Goal: Task Accomplishment & Management: Manage account settings

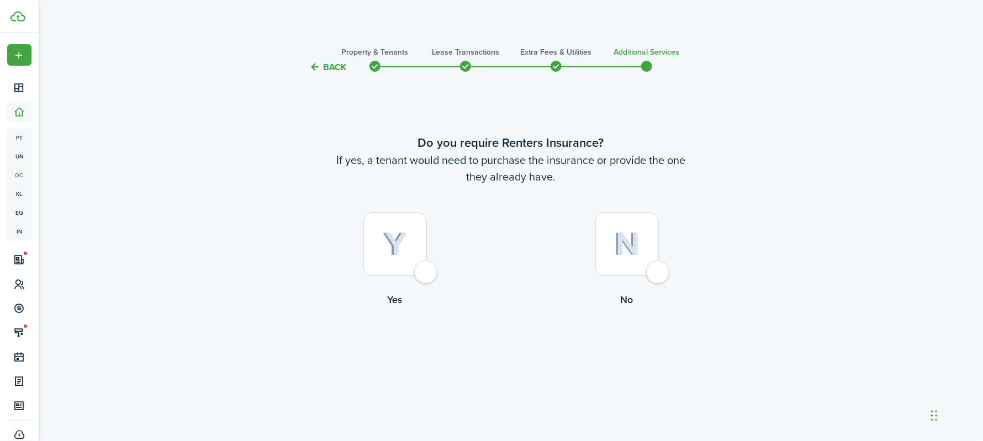
click at [634, 267] on div at bounding box center [627, 245] width 64 height 64
radio input "true"
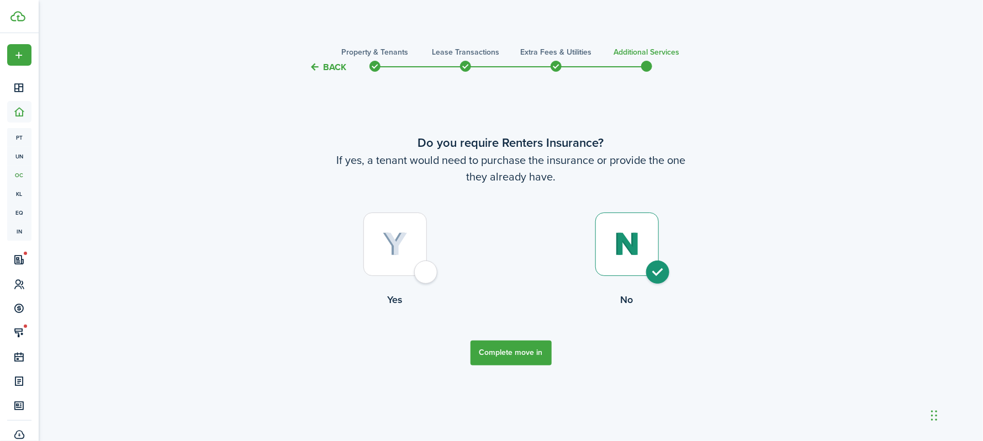
click at [530, 355] on button "Complete move in" at bounding box center [511, 353] width 81 height 25
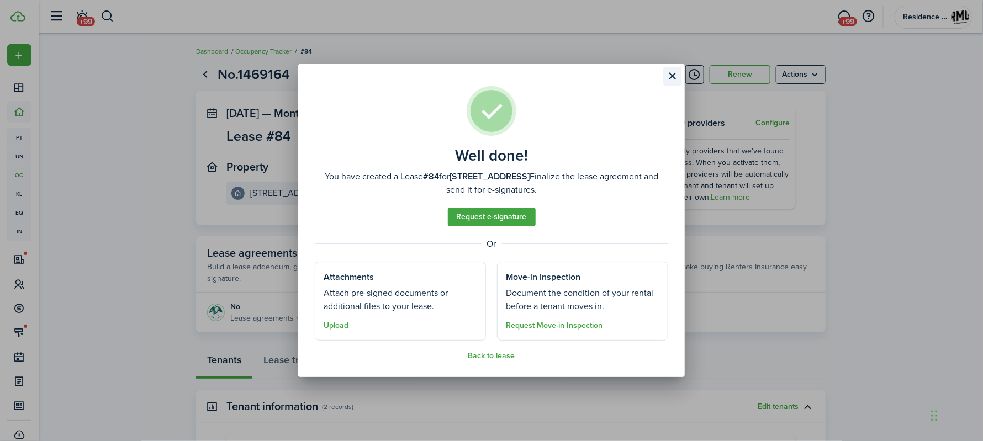
click at [672, 75] on button "Close modal" at bounding box center [672, 76] width 19 height 19
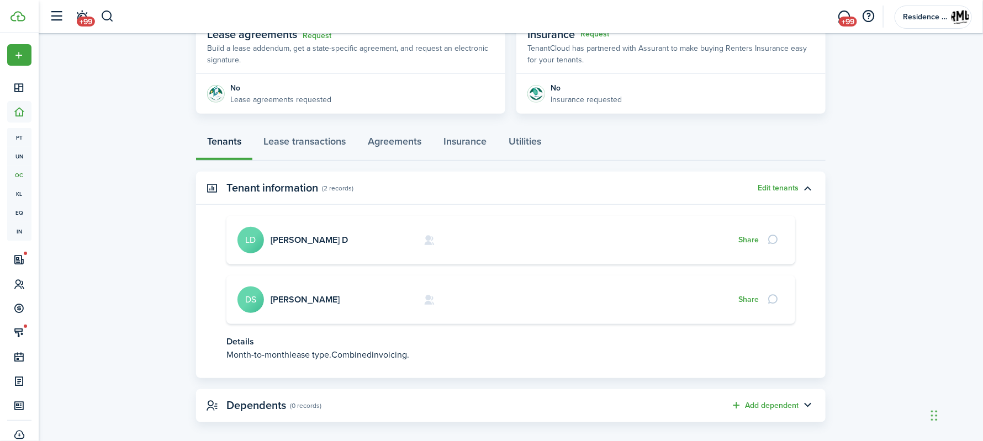
scroll to position [230, 0]
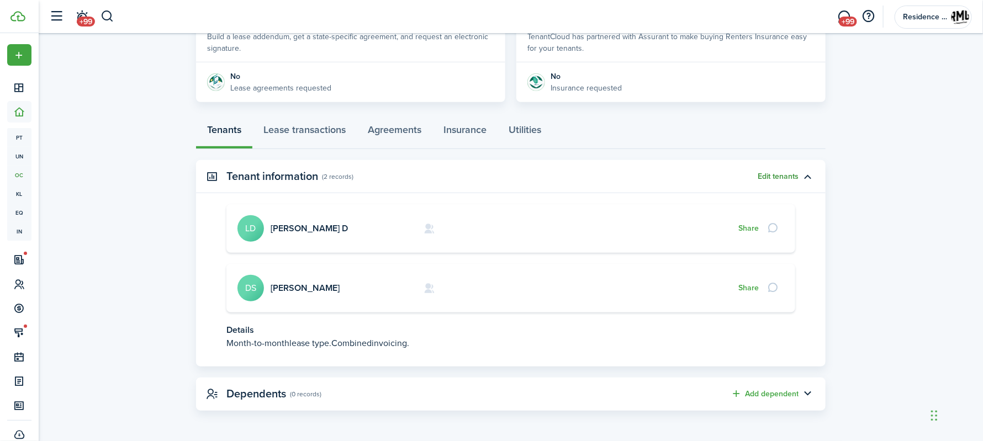
click at [782, 176] on button "Edit tenants" at bounding box center [778, 176] width 41 height 9
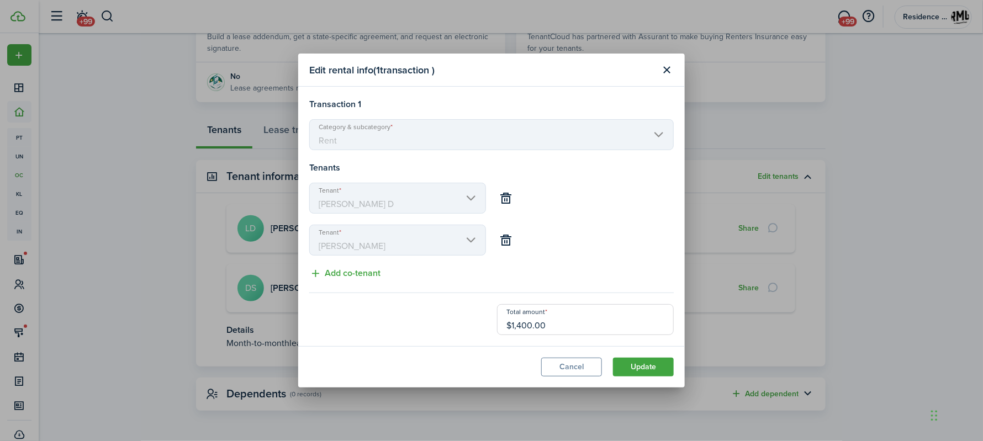
drag, startPoint x: 662, startPoint y: 70, endPoint x: 692, endPoint y: 115, distance: 54.5
click at [662, 70] on button "Close modal" at bounding box center [667, 70] width 19 height 19
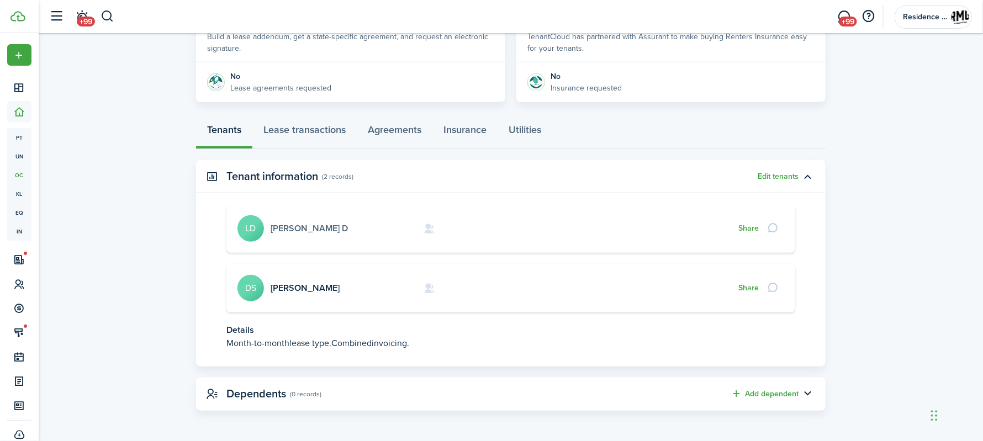
click at [284, 230] on link "[PERSON_NAME] D" at bounding box center [309, 228] width 77 height 13
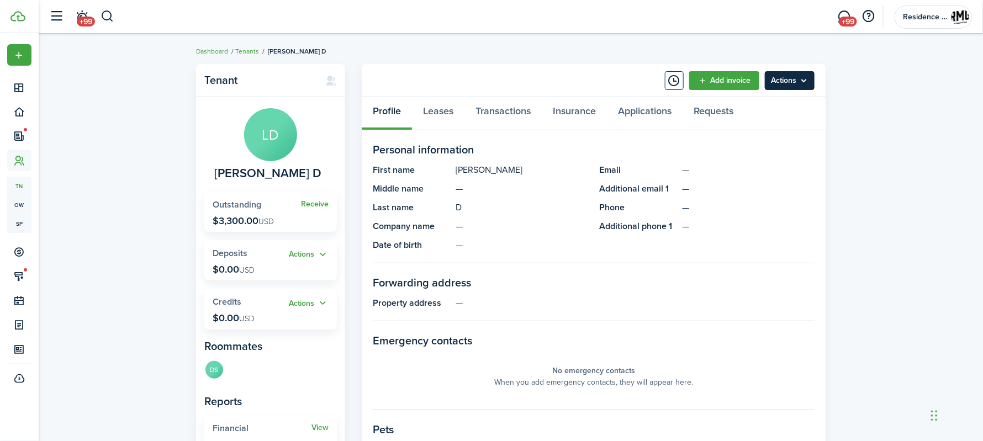
click at [800, 85] on menu-btn "Actions" at bounding box center [790, 80] width 50 height 19
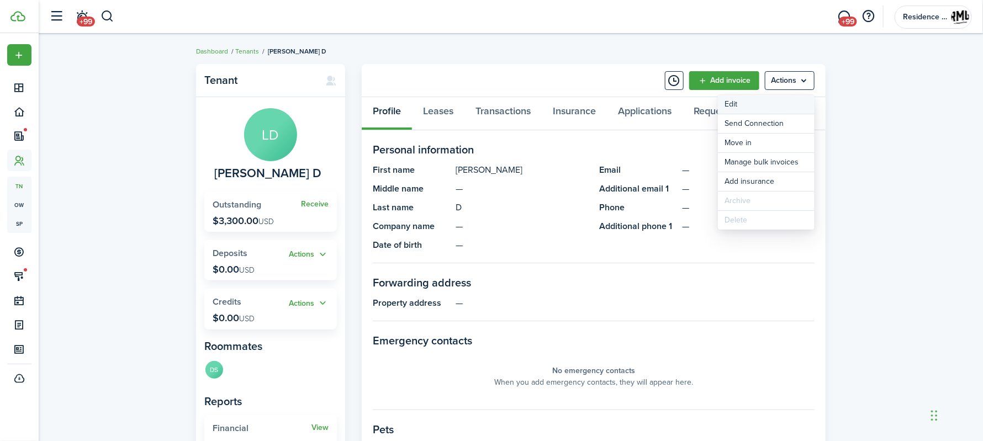
click at [757, 109] on link "Edit" at bounding box center [766, 104] width 97 height 19
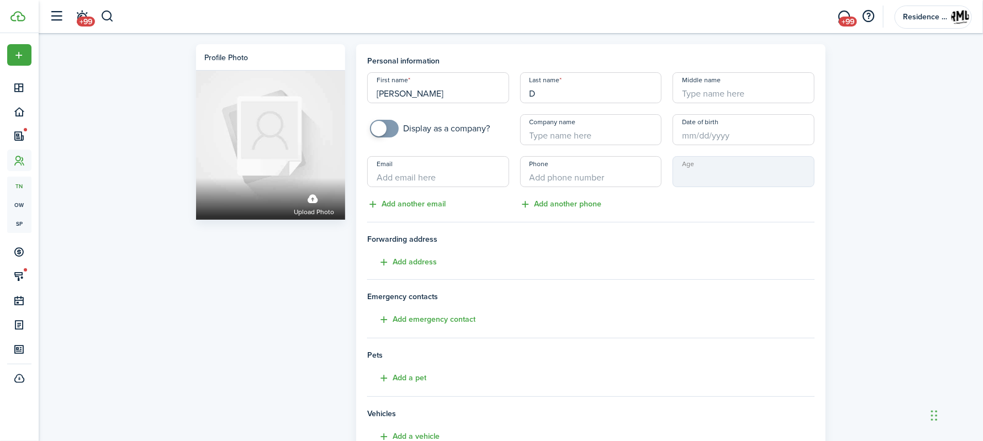
click at [594, 100] on input "D" at bounding box center [591, 87] width 142 height 31
click at [658, 282] on tenant-form "Personal information First name [PERSON_NAME] Last name A Middle name Display a…" at bounding box center [590, 288] width 447 height 467
drag, startPoint x: 589, startPoint y: 96, endPoint x: 588, endPoint y: 90, distance: 5.8
click at [588, 93] on input "A" at bounding box center [591, 87] width 142 height 31
type input "[PERSON_NAME]"
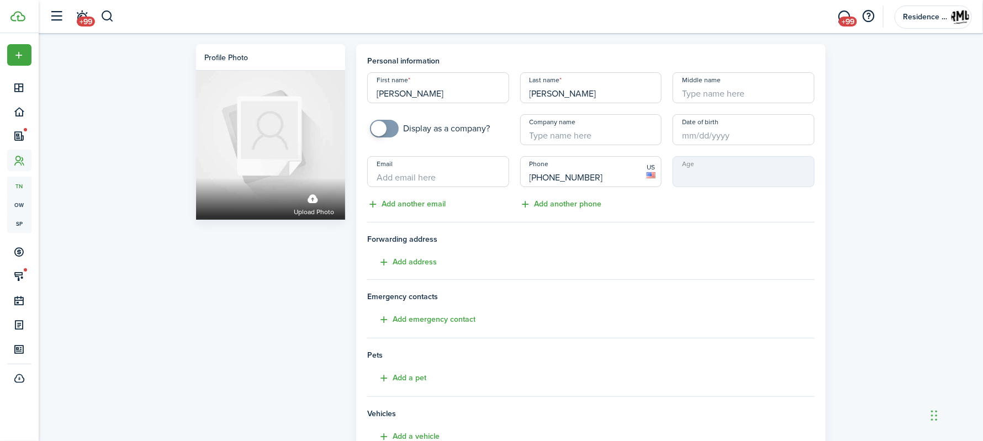
type input "[PHONE_NUMBER]"
click at [707, 207] on div "Age" at bounding box center [743, 183] width 153 height 55
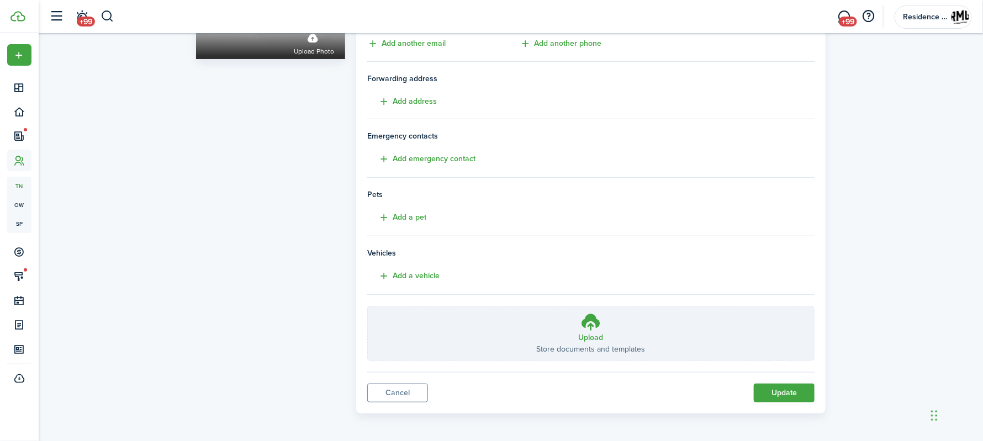
scroll to position [164, 0]
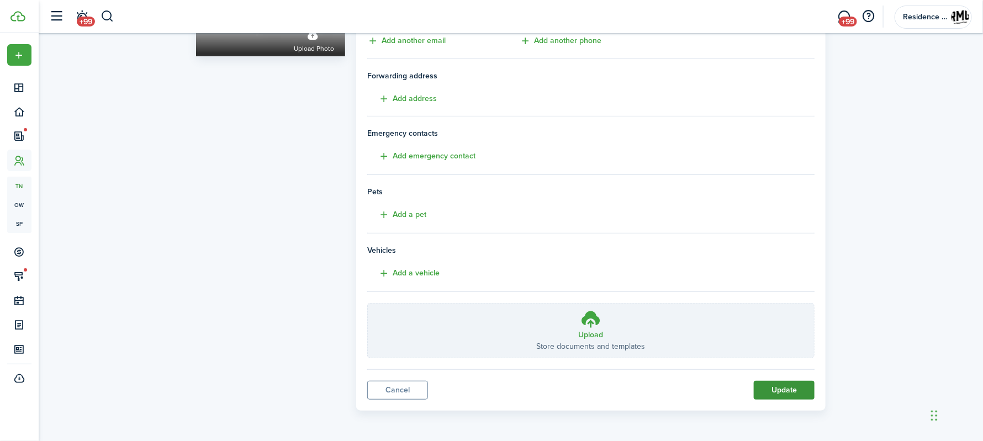
click at [773, 392] on button "Update" at bounding box center [784, 390] width 61 height 19
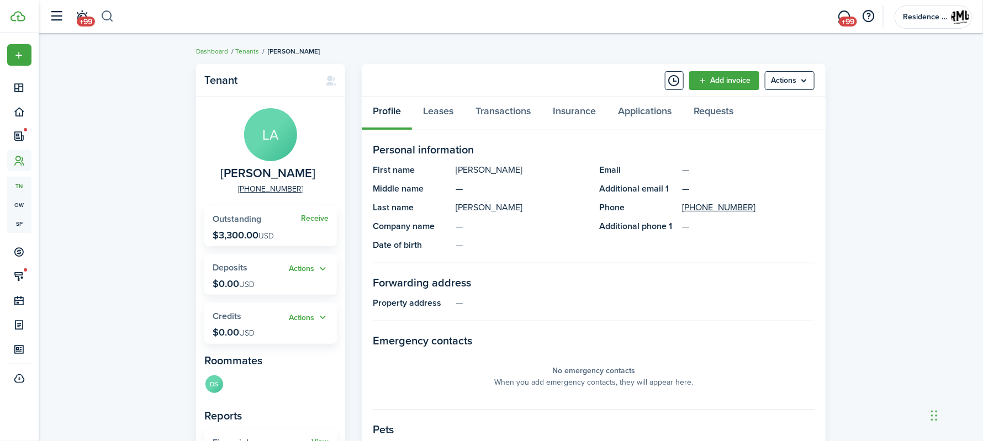
click at [113, 19] on button "button" at bounding box center [108, 16] width 14 height 19
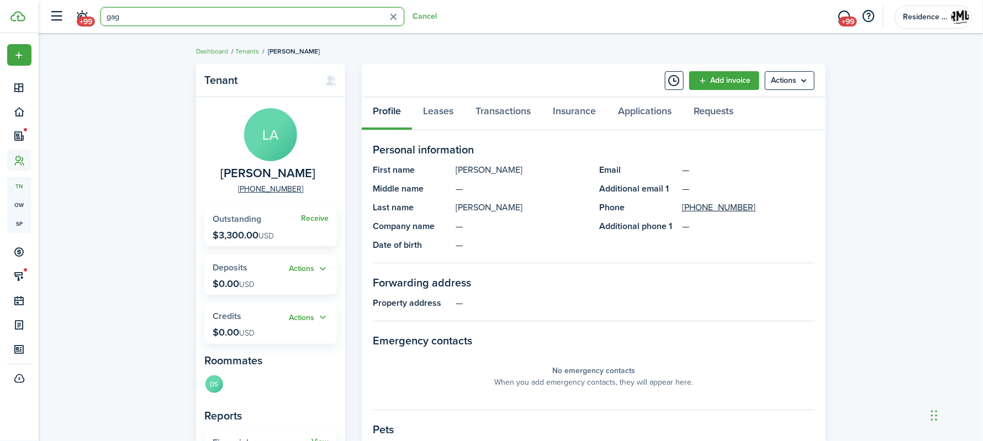
type input "gage"
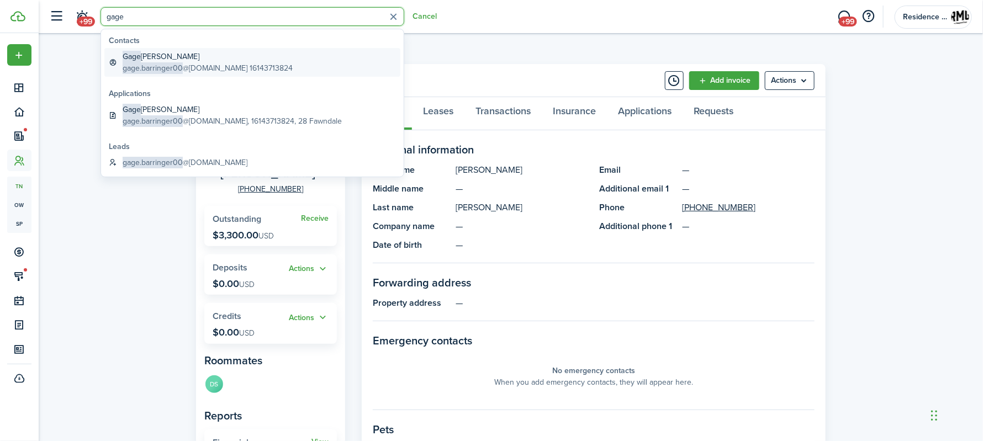
click at [169, 60] on global-search-item-title "[PERSON_NAME] [PERSON_NAME]" at bounding box center [208, 57] width 170 height 12
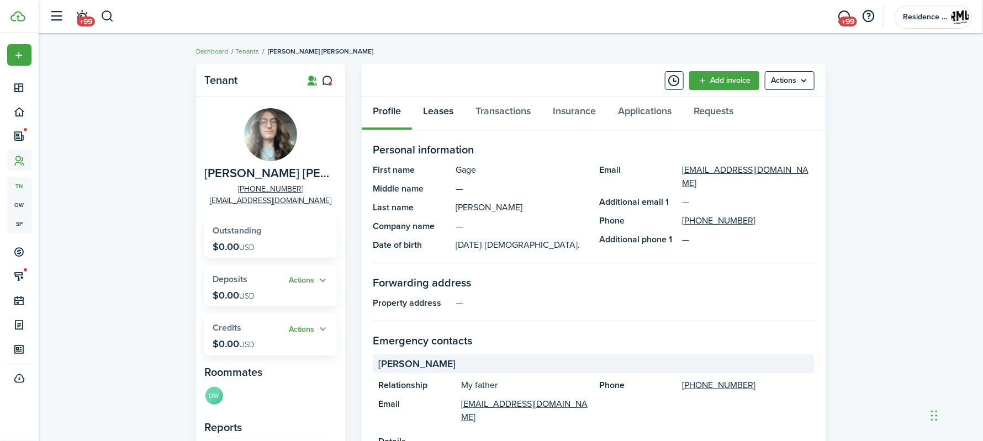
click at [430, 107] on link "Leases" at bounding box center [438, 113] width 52 height 33
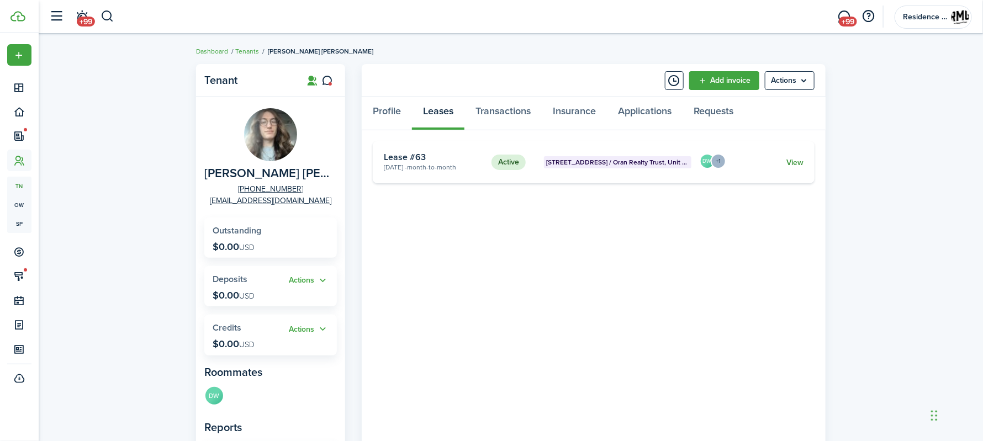
click at [796, 164] on link "View" at bounding box center [795, 163] width 17 height 12
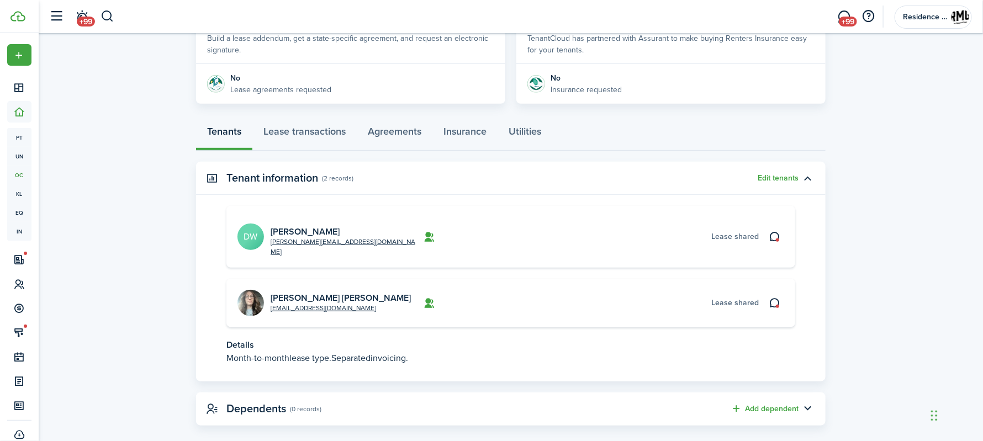
scroll to position [230, 0]
drag, startPoint x: 292, startPoint y: 136, endPoint x: 332, endPoint y: 141, distance: 40.6
click at [292, 138] on link "Lease transactions" at bounding box center [304, 132] width 104 height 33
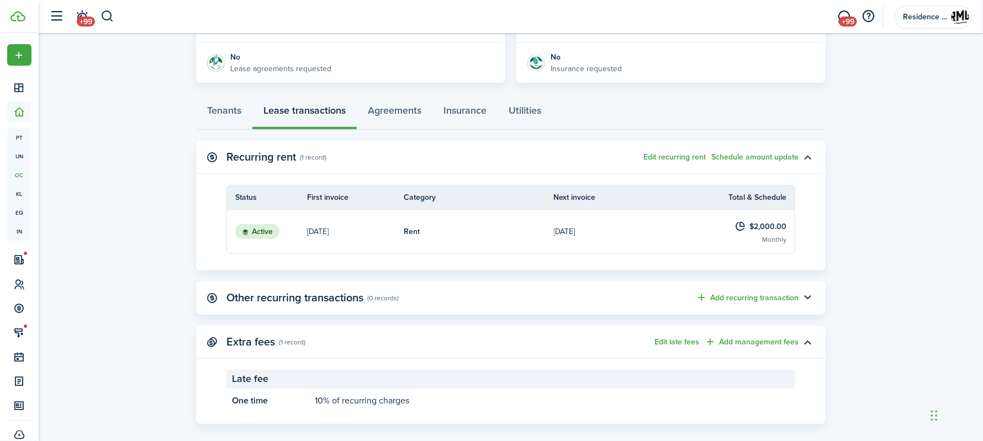
scroll to position [262, 0]
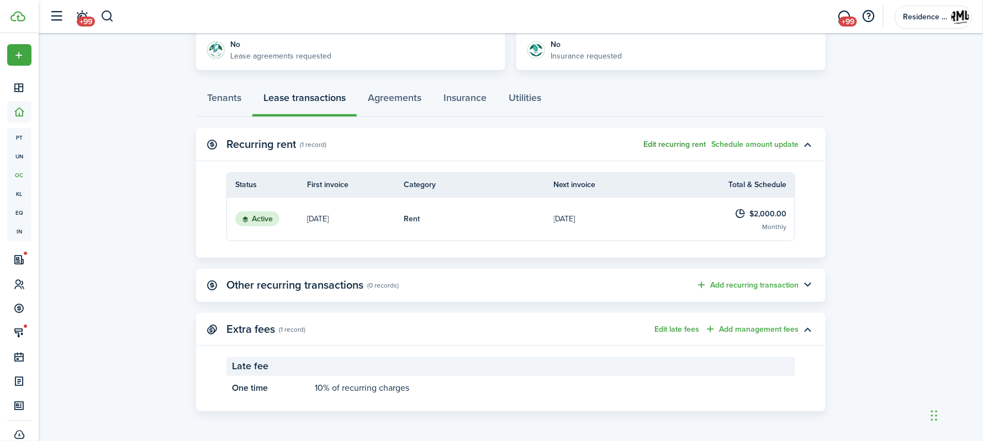
click at [661, 144] on button "Edit recurring rent" at bounding box center [675, 144] width 62 height 9
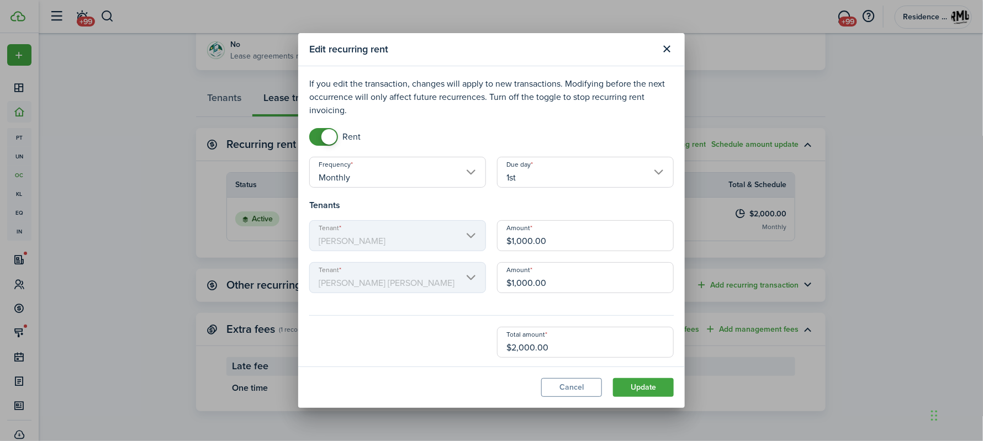
click at [533, 242] on input "$1,000.00" at bounding box center [585, 235] width 177 height 31
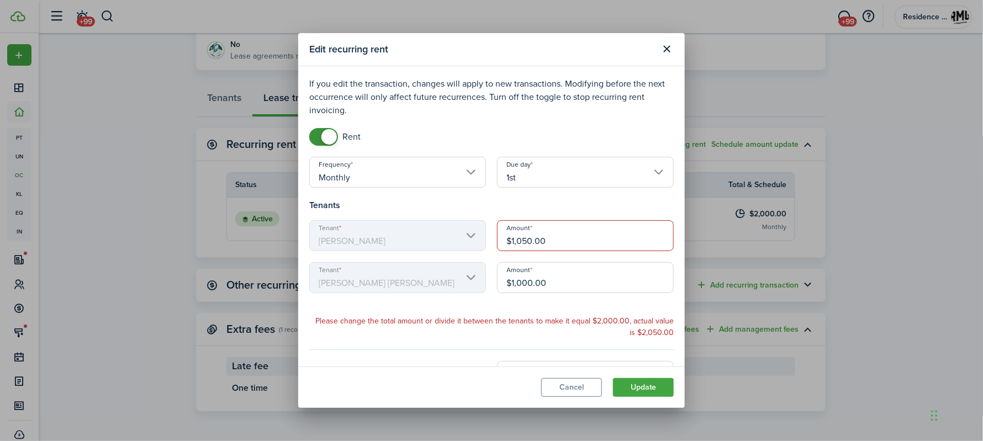
type input "$1,050.00"
drag, startPoint x: 530, startPoint y: 288, endPoint x: 561, endPoint y: 320, distance: 44.2
click at [531, 288] on input "$1,000.00" at bounding box center [585, 277] width 177 height 31
type input "$1,050.00"
click at [497, 339] on lease-edit-recurring-form "Frequency Monthly Due day 1st Tenants Tenant [PERSON_NAME] Amount $1,050.00 Ten…" at bounding box center [491, 274] width 365 height 235
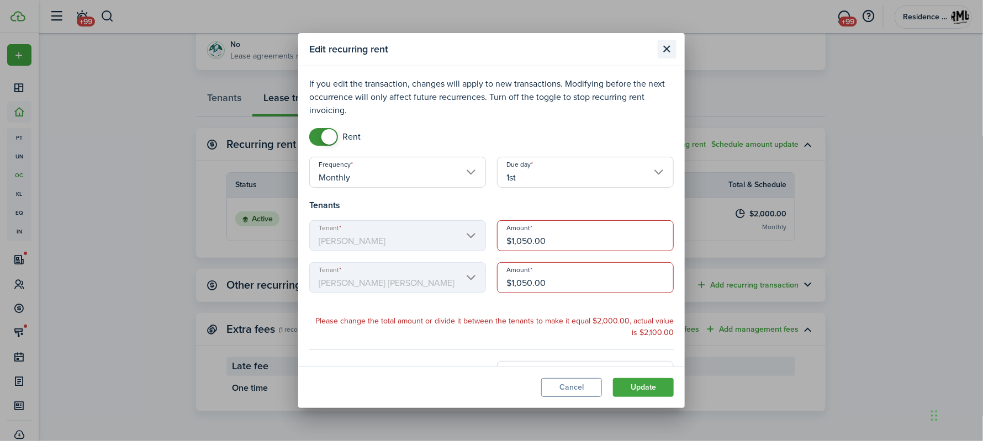
click at [667, 49] on button "Close modal" at bounding box center [667, 49] width 19 height 19
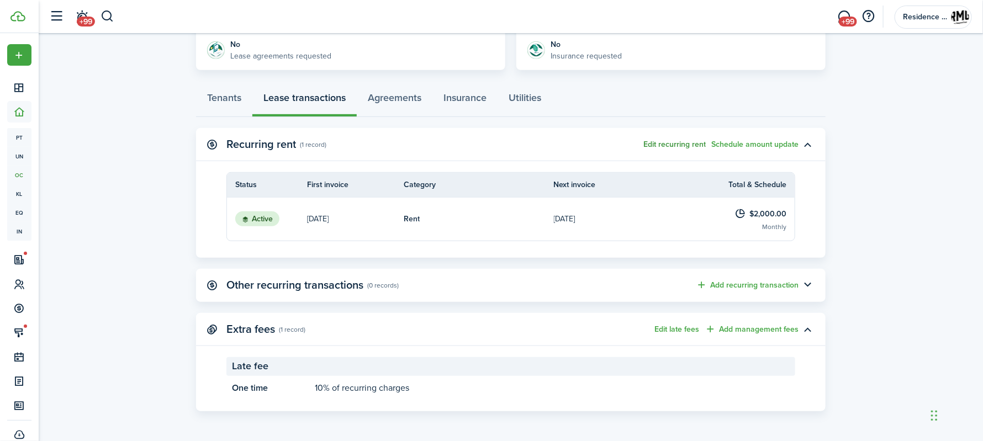
click at [681, 144] on button "Edit recurring rent" at bounding box center [675, 144] width 62 height 9
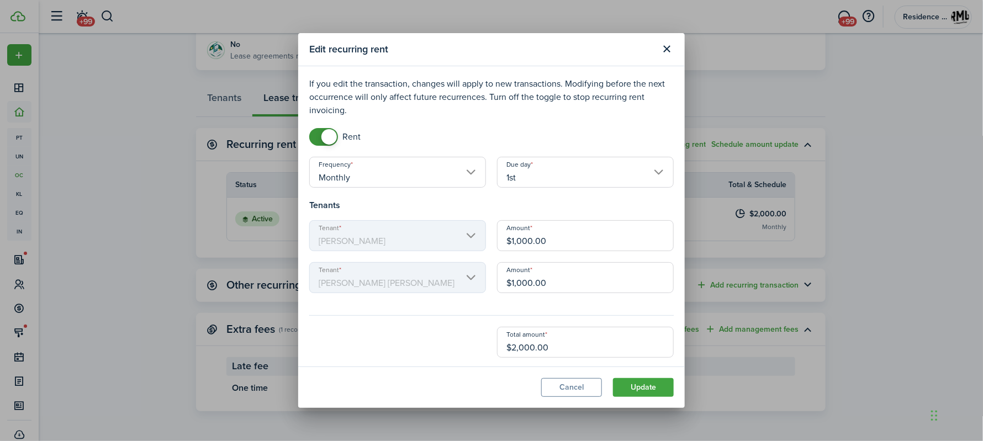
drag, startPoint x: 671, startPoint y: 54, endPoint x: 677, endPoint y: 63, distance: 10.4
click at [672, 53] on button "Close modal" at bounding box center [667, 49] width 19 height 19
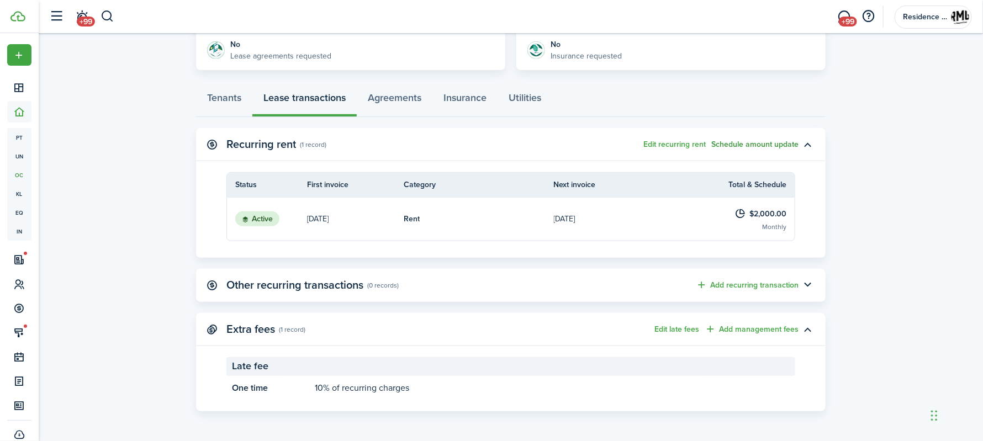
click at [772, 144] on button "Schedule amount update" at bounding box center [754, 144] width 87 height 9
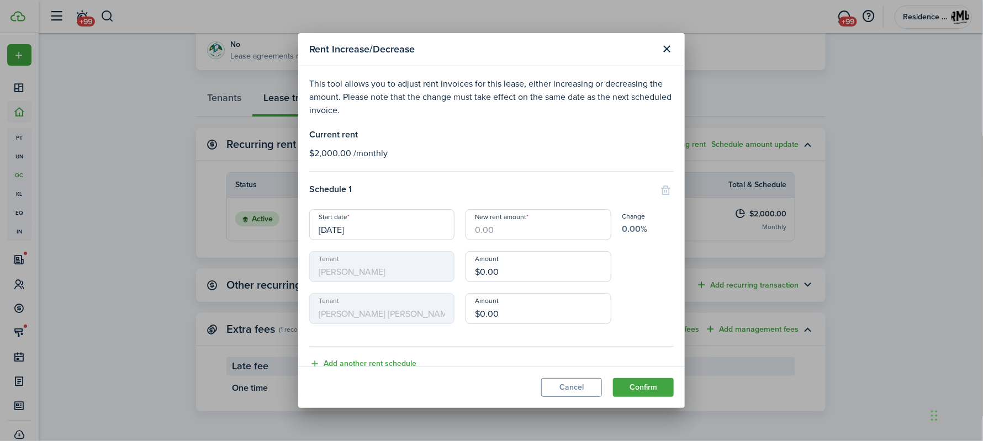
click at [540, 228] on input "New rent amount" at bounding box center [538, 224] width 145 height 31
type input "$2"
type input "$1.00"
type input "$21"
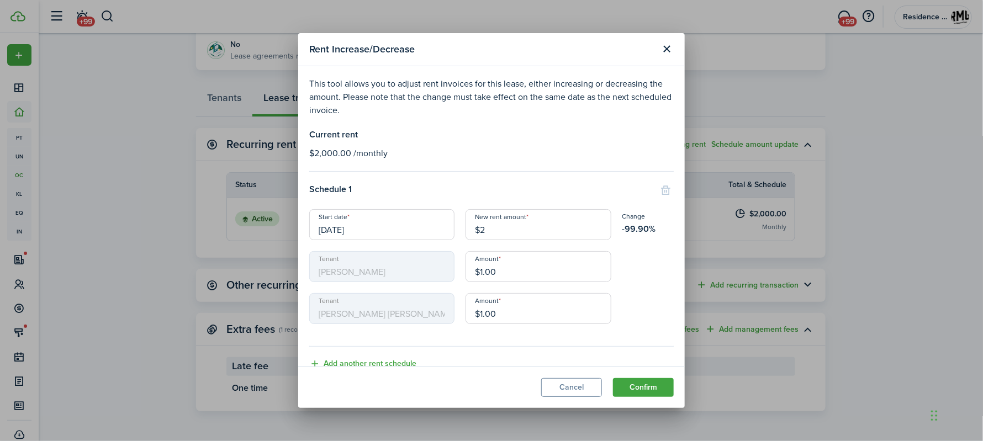
type input "$10.50"
type input "$210"
type input "$105.00"
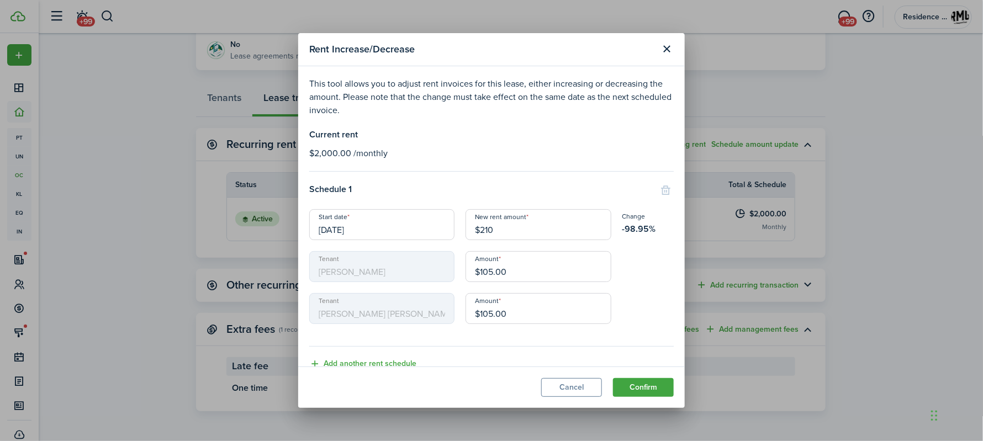
type input "$2,100"
type input "$1,050.00"
type input "$2,100.00"
click at [650, 387] on button "Confirm" at bounding box center [643, 387] width 61 height 19
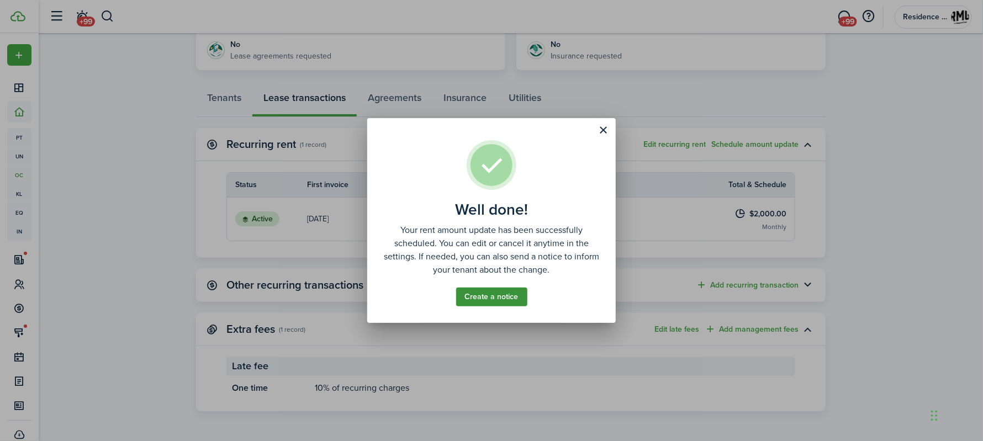
click at [505, 297] on link "Create a notice" at bounding box center [491, 297] width 71 height 19
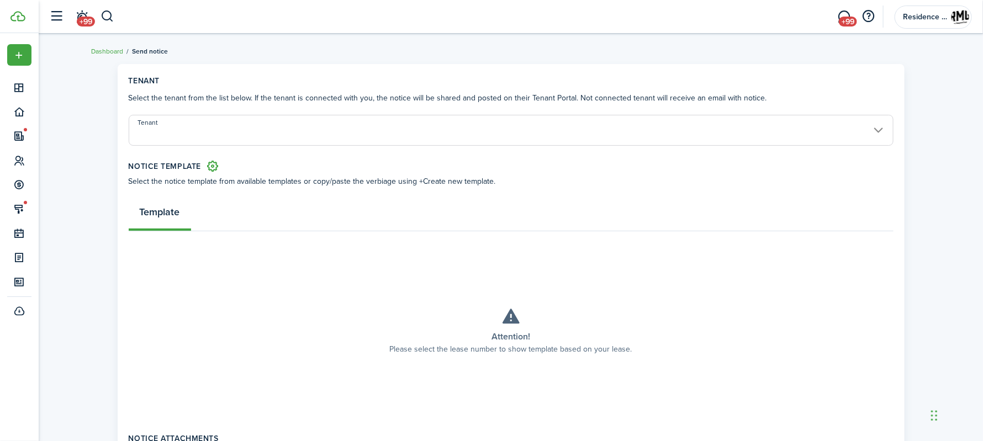
click at [458, 134] on input "Tenant" at bounding box center [511, 130] width 765 height 31
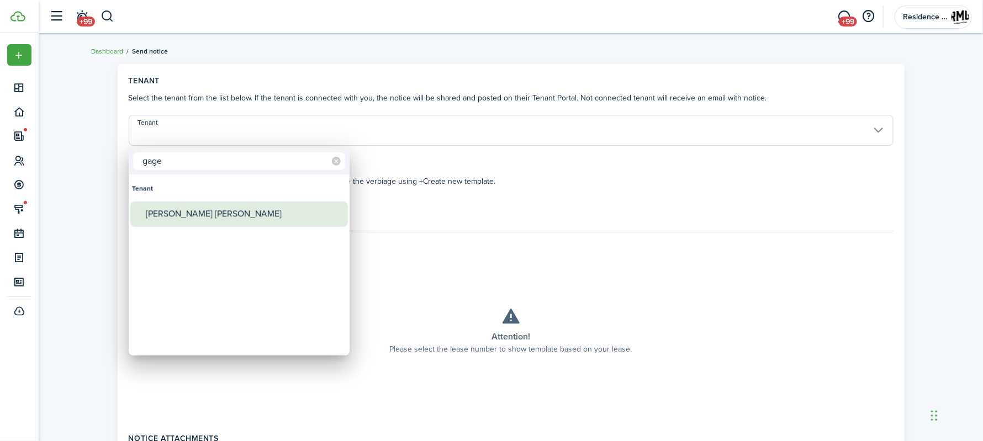
type input "gage"
click at [194, 219] on div "[PERSON_NAME] [PERSON_NAME]" at bounding box center [244, 214] width 196 height 25
type input "[PERSON_NAME] [PERSON_NAME]"
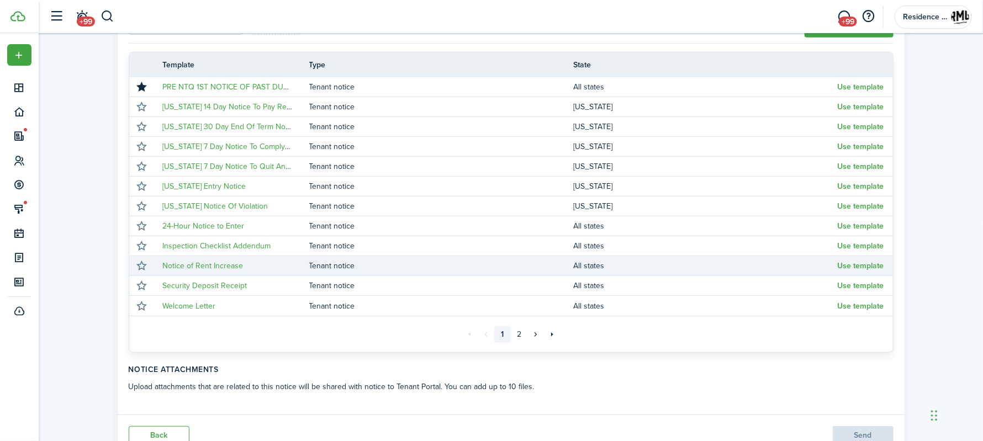
scroll to position [233, 0]
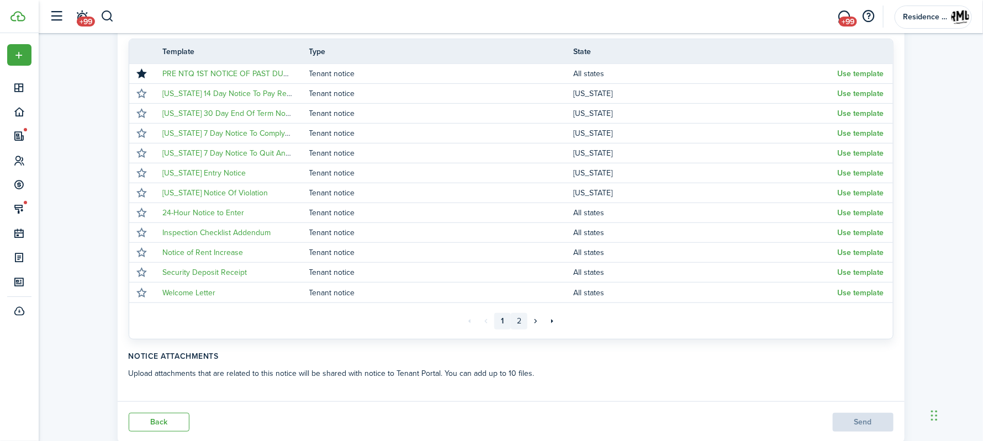
click at [522, 320] on link "2" at bounding box center [519, 321] width 17 height 17
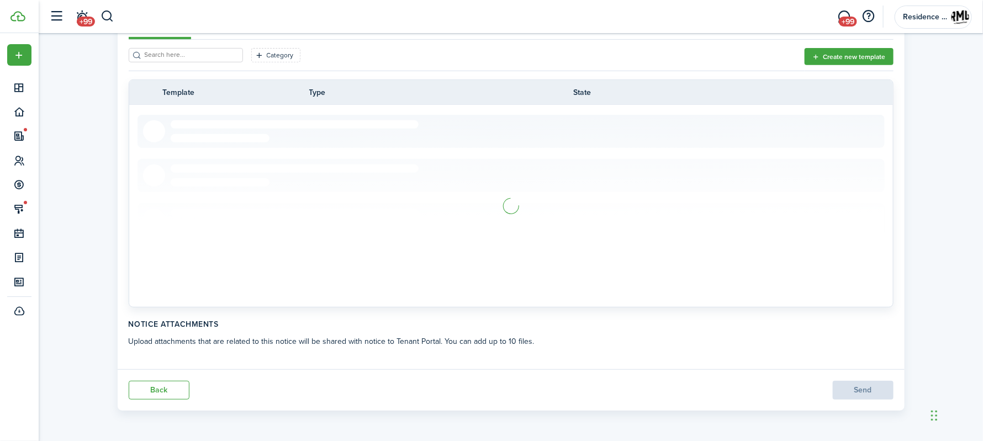
scroll to position [67, 0]
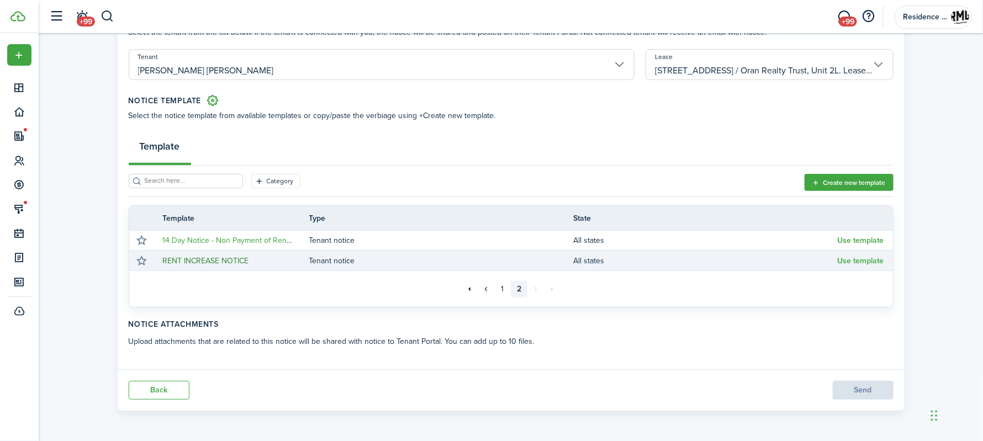
click at [196, 261] on link "RENT INCREASE NOTICE" at bounding box center [206, 261] width 86 height 12
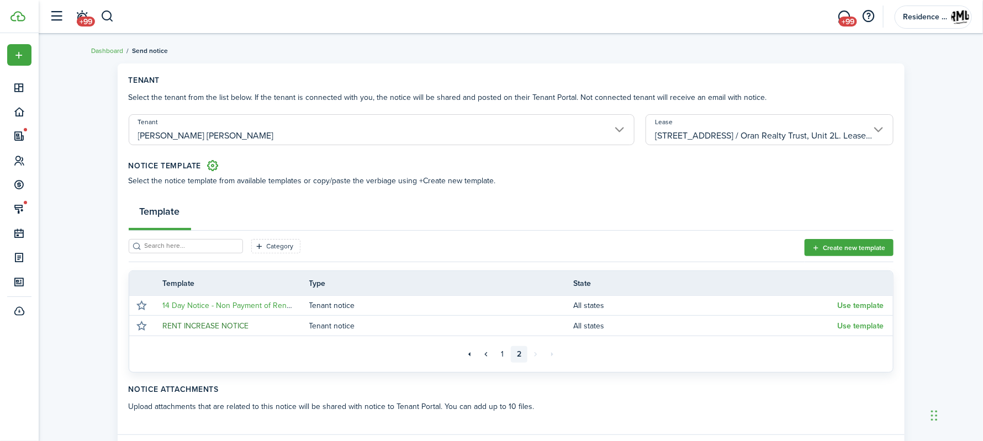
scroll to position [0, 0]
